Goal: Task Accomplishment & Management: Use online tool/utility

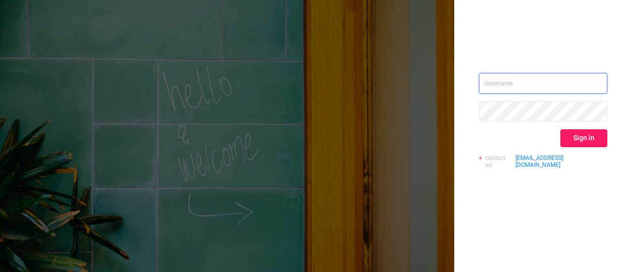
type input "[EMAIL_ADDRESS][DOMAIN_NAME]"
click at [579, 138] on button "Sign in" at bounding box center [583, 138] width 47 height 18
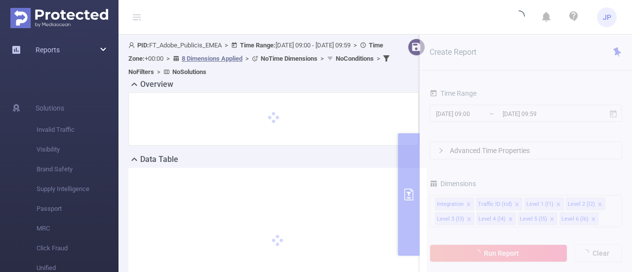
click at [102, 48] on div "Reports" at bounding box center [59, 50] width 118 height 20
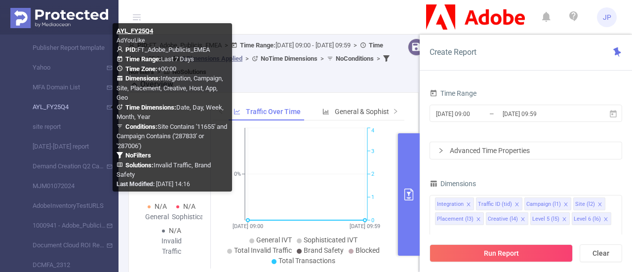
click at [63, 103] on link "AYL_FY25Q4" at bounding box center [63, 107] width 87 height 20
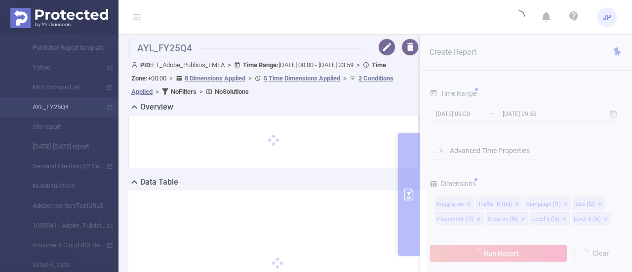
type input "[DATE] 00:00"
type input "[DATE] 23:59"
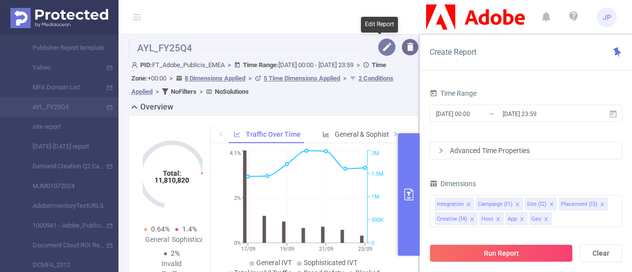
click at [381, 41] on button "button" at bounding box center [386, 47] width 17 height 17
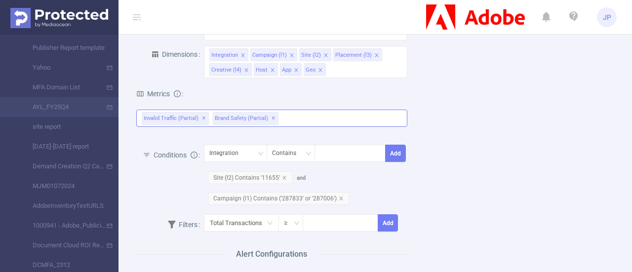
scroll to position [316, 0]
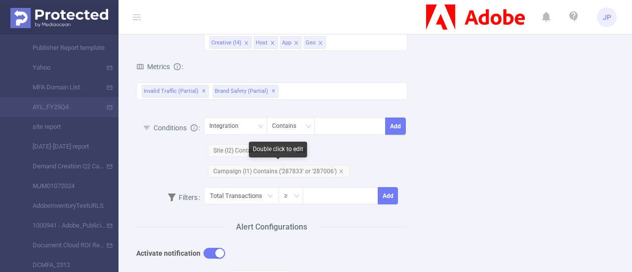
click at [281, 166] on span "Campaign (l1) Contains ('287833' or '287006')" at bounding box center [279, 171] width 142 height 13
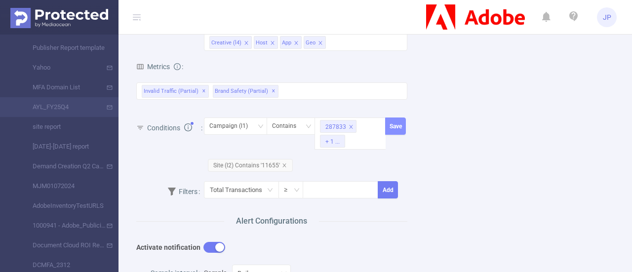
click at [391, 128] on button "Save" at bounding box center [395, 125] width 20 height 17
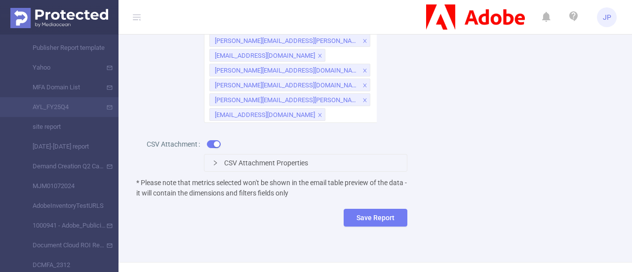
scroll to position [721, 0]
click at [352, 226] on button "Save Report" at bounding box center [376, 217] width 64 height 18
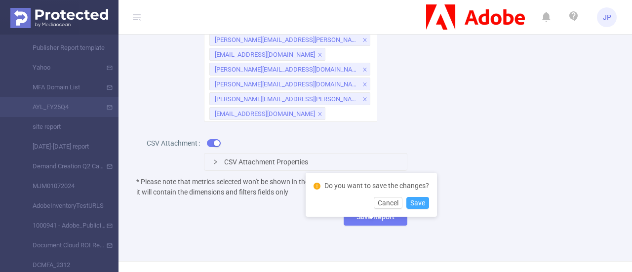
click at [422, 201] on button "Save" at bounding box center [417, 203] width 23 height 12
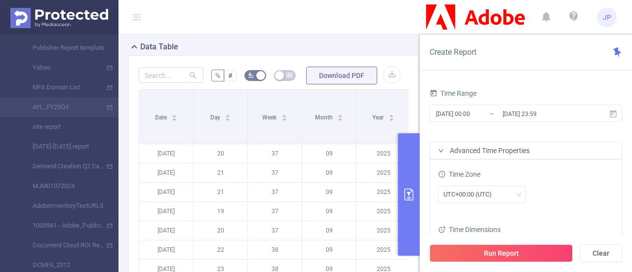
scroll to position [566, 0]
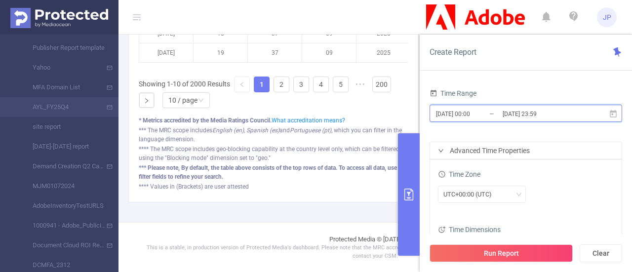
click at [613, 114] on icon at bounding box center [613, 113] width 7 height 7
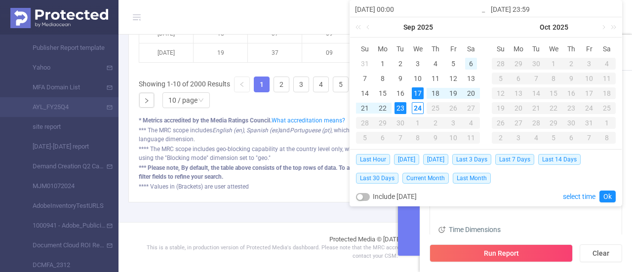
click at [470, 64] on div "6" at bounding box center [471, 64] width 12 height 12
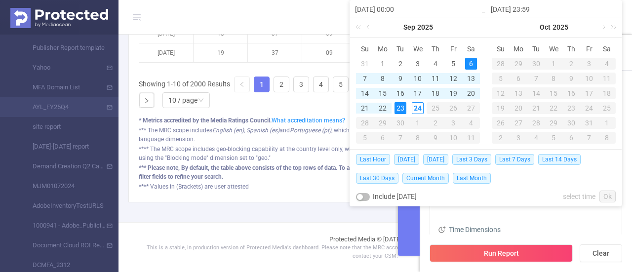
click at [398, 110] on div "23" at bounding box center [400, 108] width 12 height 12
type input "[DATE] 00:00"
click at [607, 195] on link "Ok" at bounding box center [607, 197] width 16 height 12
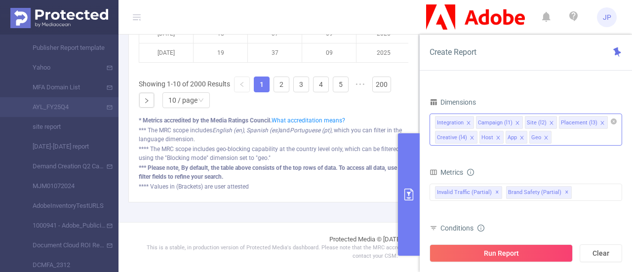
click at [466, 118] on span at bounding box center [468, 122] width 5 height 11
click at [475, 137] on icon "icon: close" at bounding box center [477, 137] width 5 height 5
click at [603, 120] on icon "icon: close" at bounding box center [605, 122] width 5 height 5
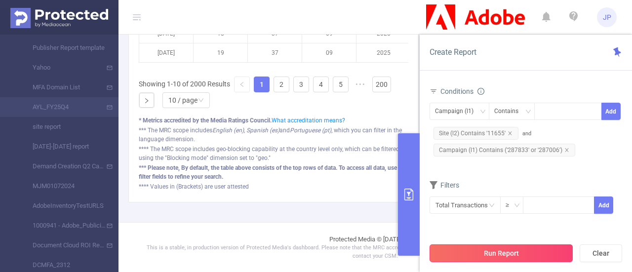
click at [477, 249] on button "Run Report" at bounding box center [500, 253] width 143 height 18
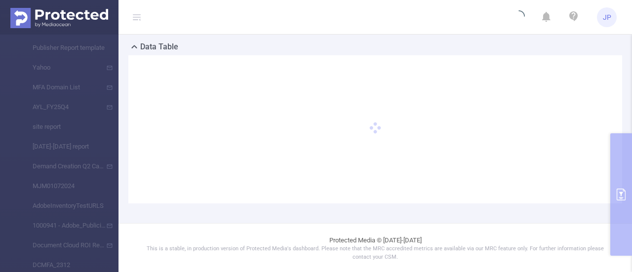
scroll to position [99, 0]
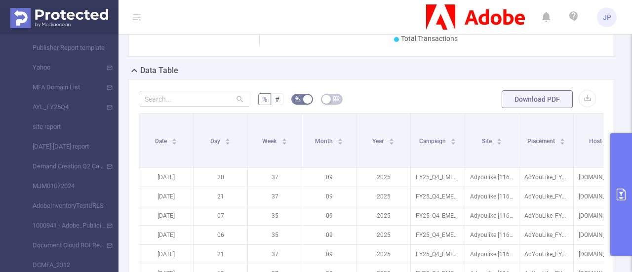
scroll to position [209, 0]
click at [580, 102] on button "button" at bounding box center [587, 97] width 17 height 17
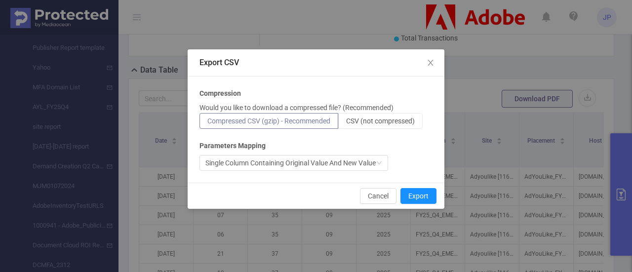
click at [281, 122] on span "Compressed CSV (gzip) - Recommended" at bounding box center [268, 121] width 123 height 8
click at [207, 123] on input "Compressed CSV (gzip) - Recommended" at bounding box center [207, 123] width 0 height 0
click at [425, 194] on button "Export" at bounding box center [418, 196] width 36 height 16
